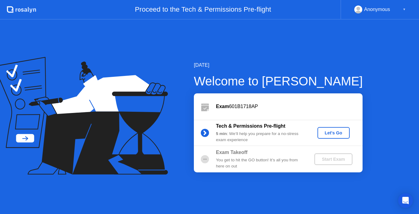
click at [300, 179] on div "[DATE] Welcome to [PERSON_NAME] Exam 601B1718AP Tech & Permissions Pre-flight 5…" at bounding box center [209, 117] width 419 height 195
click at [332, 131] on div "Let's Go" at bounding box center [333, 133] width 27 height 5
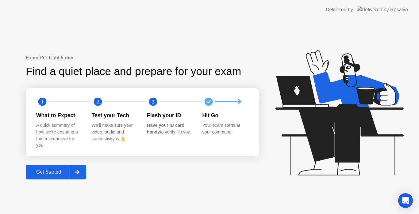
click at [77, 172] on icon at bounding box center [77, 173] width 4 height 4
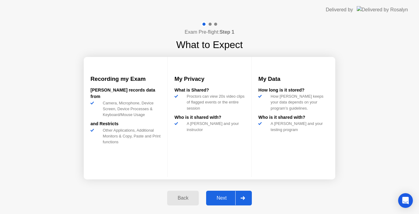
click at [246, 198] on div at bounding box center [242, 198] width 15 height 14
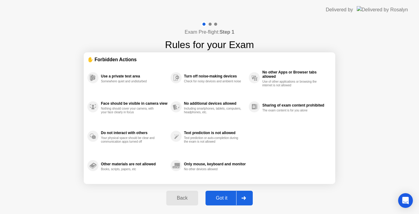
click at [241, 198] on div at bounding box center [243, 198] width 15 height 14
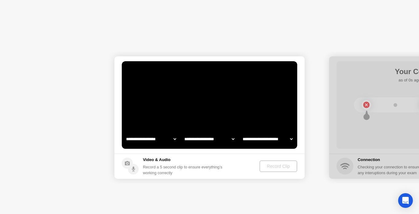
select select "**********"
select select "*******"
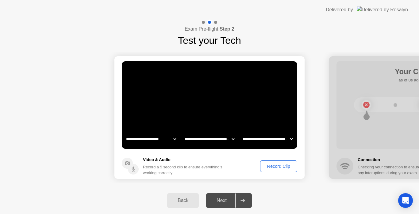
click at [278, 167] on div "Record Clip" at bounding box center [278, 166] width 33 height 5
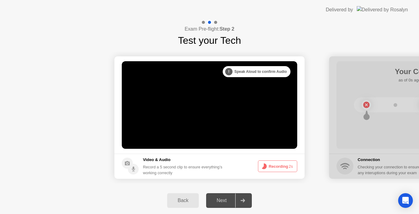
click at [288, 200] on div "Back Next" at bounding box center [209, 200] width 419 height 27
click at [233, 198] on div "Next" at bounding box center [221, 201] width 27 height 6
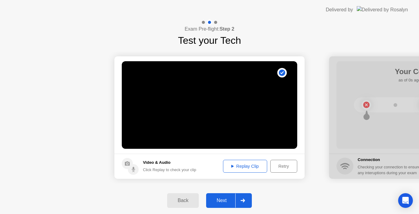
click at [282, 169] on div "Retry" at bounding box center [283, 166] width 23 height 5
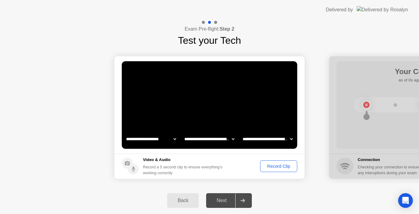
click at [282, 169] on div "Record Clip" at bounding box center [278, 166] width 33 height 5
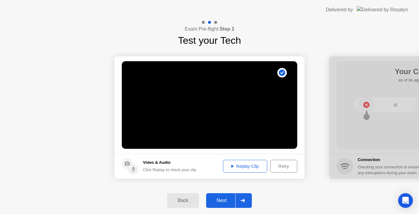
click at [242, 201] on icon at bounding box center [242, 201] width 5 height 4
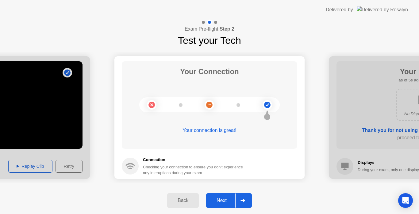
click at [225, 199] on div "Next" at bounding box center [221, 201] width 27 height 6
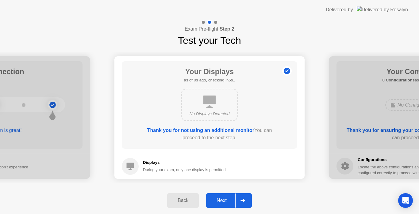
click at [225, 199] on div "Next" at bounding box center [221, 201] width 27 height 6
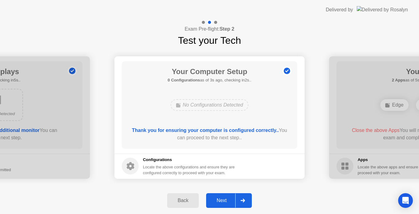
click at [224, 199] on div "Next" at bounding box center [221, 201] width 27 height 6
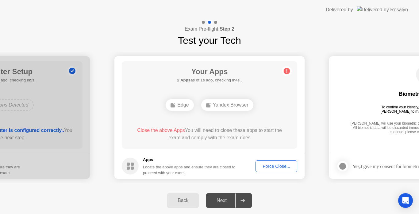
click at [280, 167] on div "Force Close..." at bounding box center [276, 166] width 37 height 5
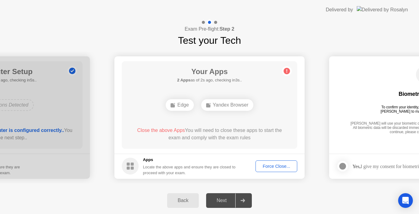
click at [277, 167] on div "Force Close..." at bounding box center [276, 166] width 37 height 5
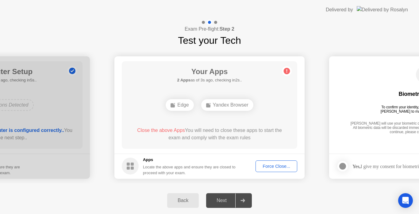
click at [278, 164] on div "Force Close..." at bounding box center [276, 166] width 37 height 5
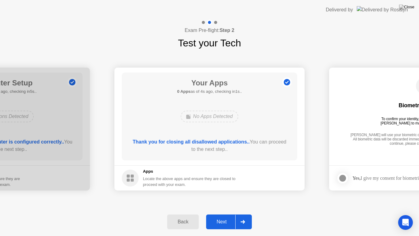
click at [225, 214] on div "Next" at bounding box center [221, 222] width 27 height 6
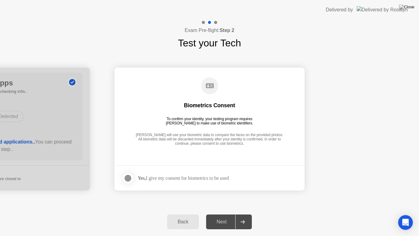
click at [130, 178] on div at bounding box center [127, 177] width 7 height 7
click at [223, 214] on div "Next" at bounding box center [221, 222] width 27 height 6
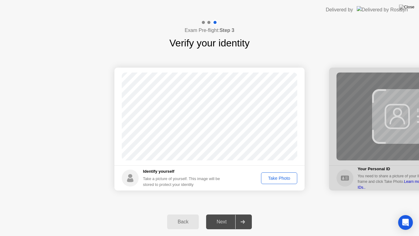
click at [275, 179] on div "Take Photo" at bounding box center [279, 177] width 32 height 5
click at [225, 214] on div "Next" at bounding box center [221, 222] width 27 height 6
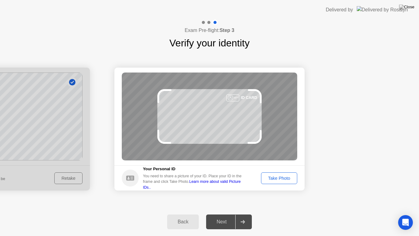
click at [268, 176] on div "Take Photo" at bounding box center [279, 177] width 32 height 5
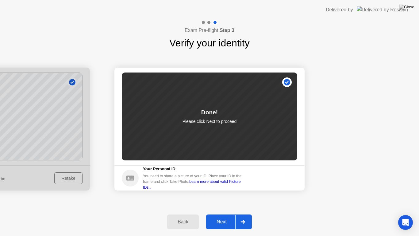
click at [241, 214] on icon at bounding box center [242, 222] width 4 height 4
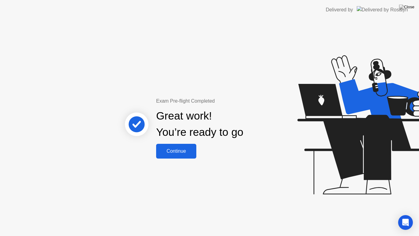
click at [167, 154] on div "Continue" at bounding box center [176, 151] width 36 height 6
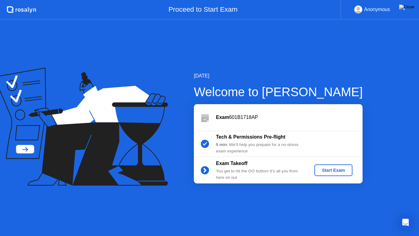
click at [328, 171] on div "Start Exam" at bounding box center [333, 169] width 33 height 5
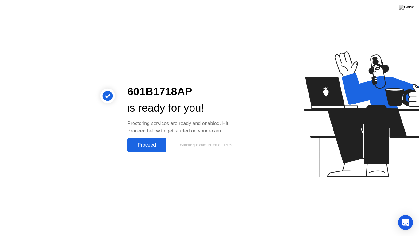
click at [155, 144] on div "Proceed" at bounding box center [146, 145] width 35 height 6
